Goal: Find specific page/section: Find specific page/section

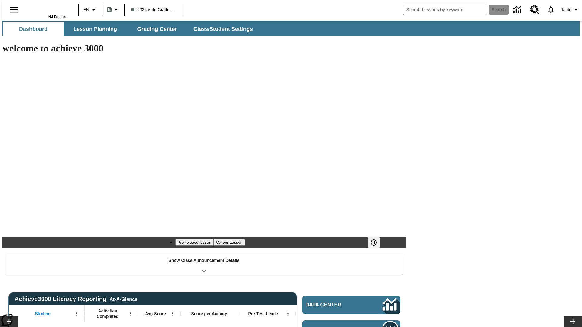
type input "-1"
click at [93, 29] on button "Lesson Planning" at bounding box center [95, 29] width 61 height 15
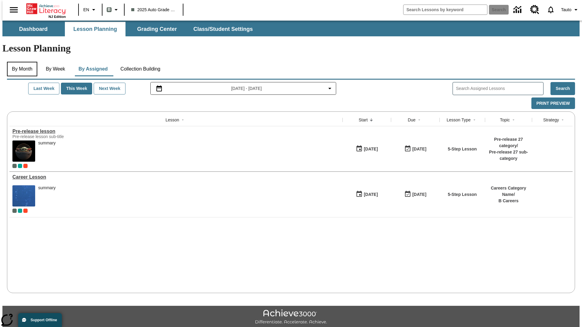
click at [20, 62] on button "By Month" at bounding box center [22, 69] width 30 height 15
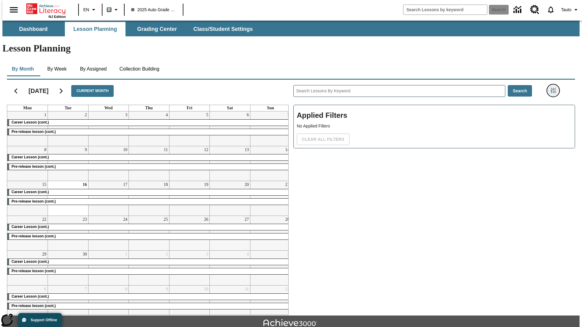
click at [555, 88] on icon "Filters Side menu" at bounding box center [552, 90] width 5 height 5
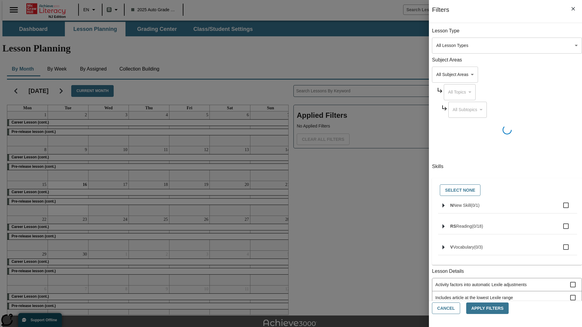
click at [436, 293] on body "Skip to main content NJ Edition EN B 2025 Auto Grade 1 B Search 0 Tauto Dashboa…" at bounding box center [290, 188] width 577 height 334
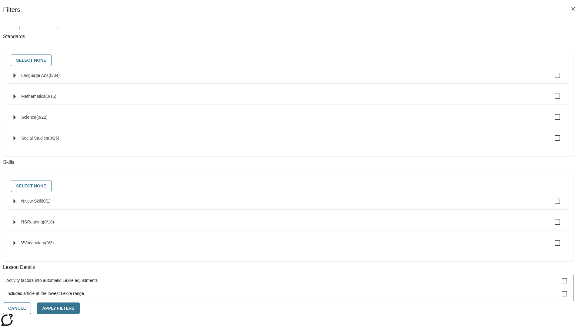
scroll to position [252, 0]
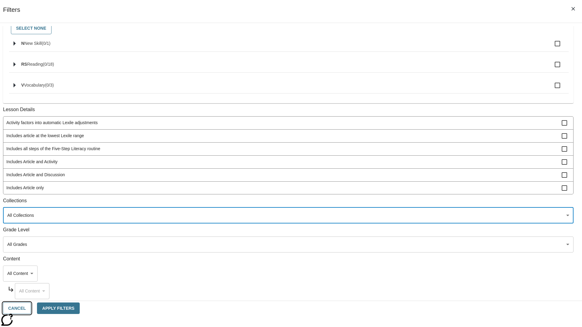
click at [31, 308] on button "Cancel" at bounding box center [17, 309] width 28 height 12
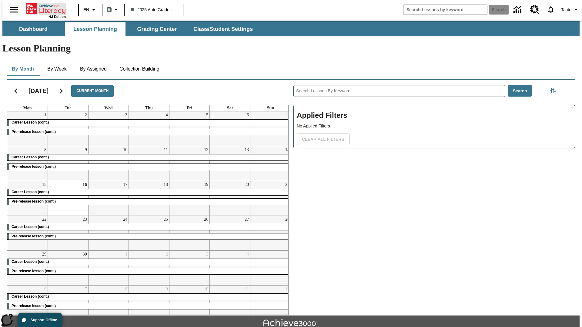
click at [44, 8] on icon "Home" at bounding box center [46, 9] width 40 height 12
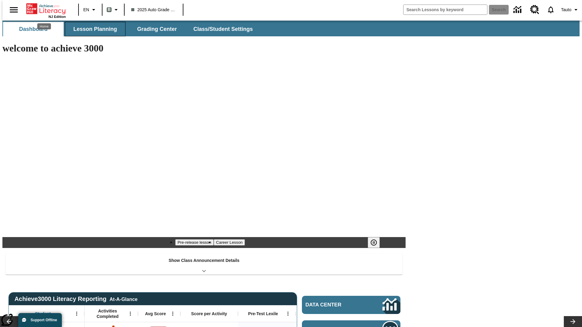
click at [93, 29] on button "Lesson Planning" at bounding box center [95, 29] width 61 height 15
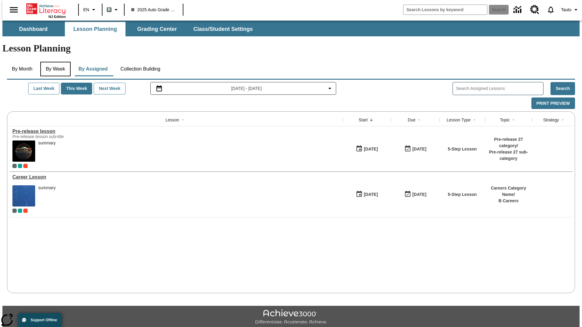
click at [54, 62] on button "By Week" at bounding box center [55, 69] width 30 height 15
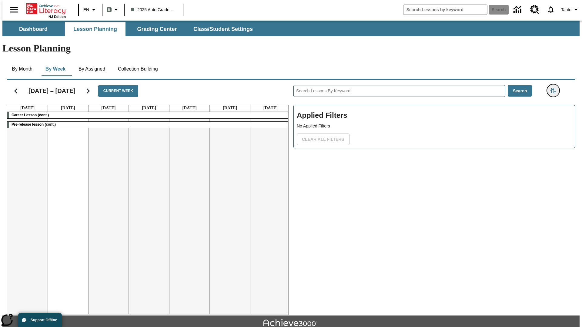
click at [555, 88] on icon "Filters Side menu" at bounding box center [552, 90] width 5 height 5
